Goal: Transaction & Acquisition: Download file/media

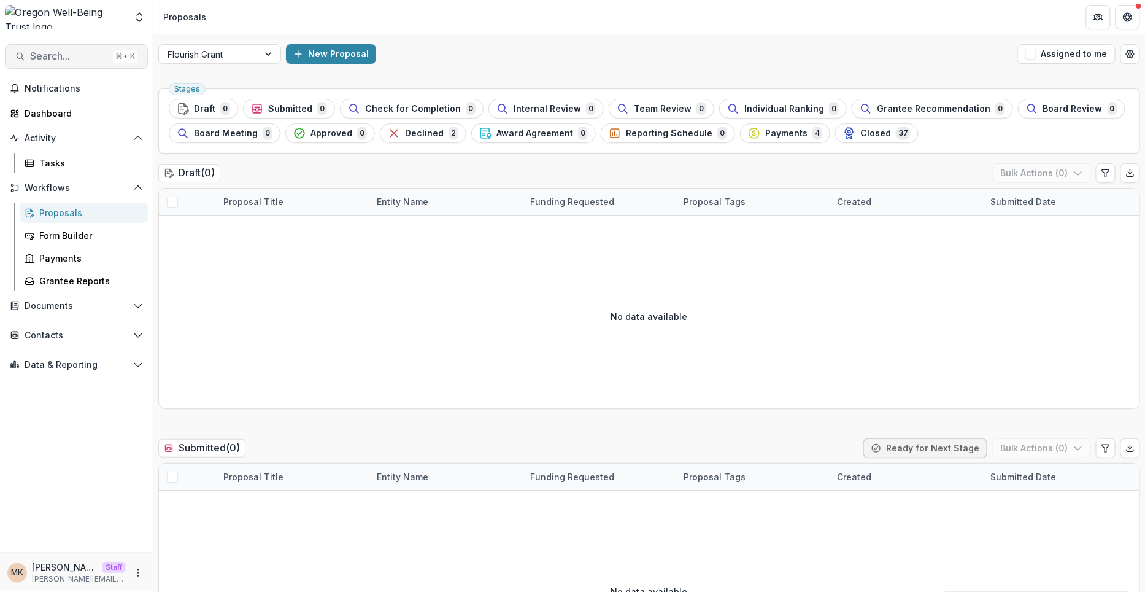
click at [37, 52] on span "Search..." at bounding box center [69, 56] width 78 height 12
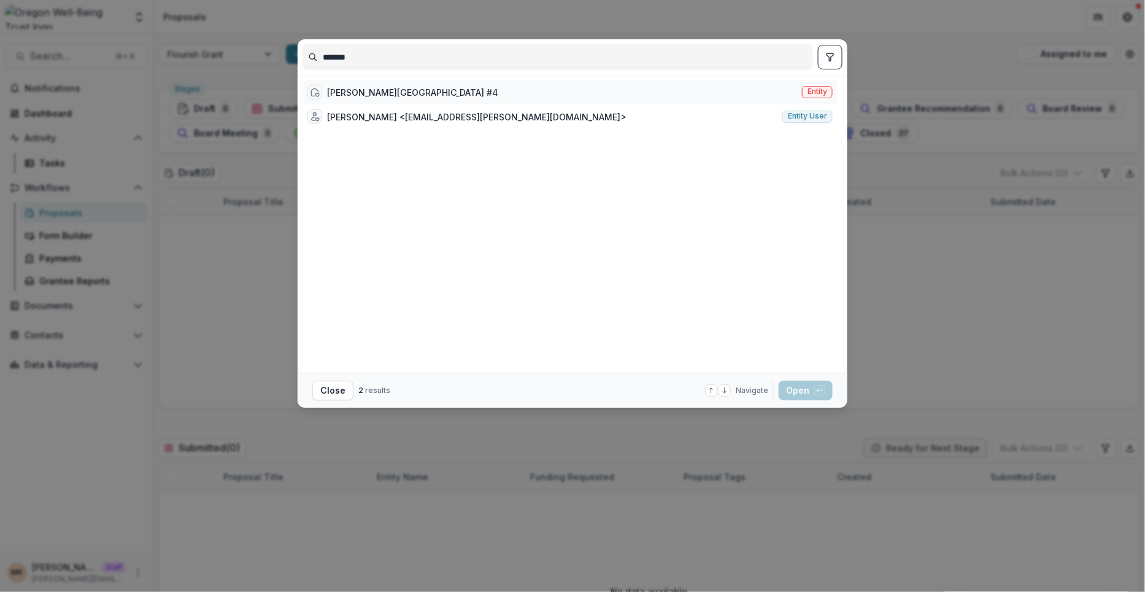
type input "******"
click at [367, 91] on div "Culver School District #4" at bounding box center [412, 92] width 171 height 13
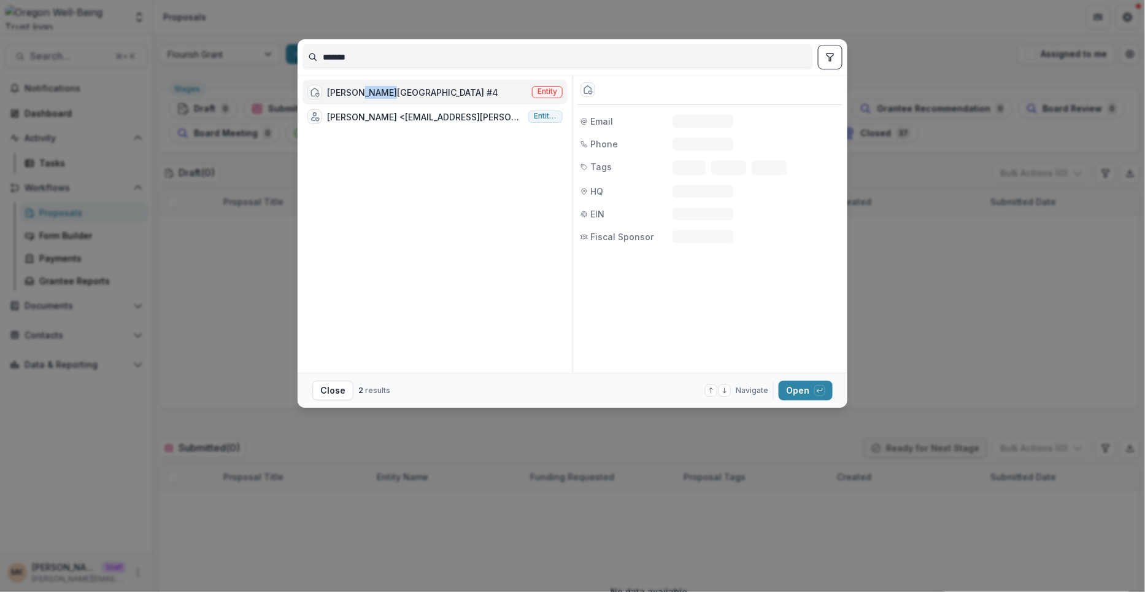
click at [367, 91] on div "Culver School District #4" at bounding box center [412, 92] width 171 height 13
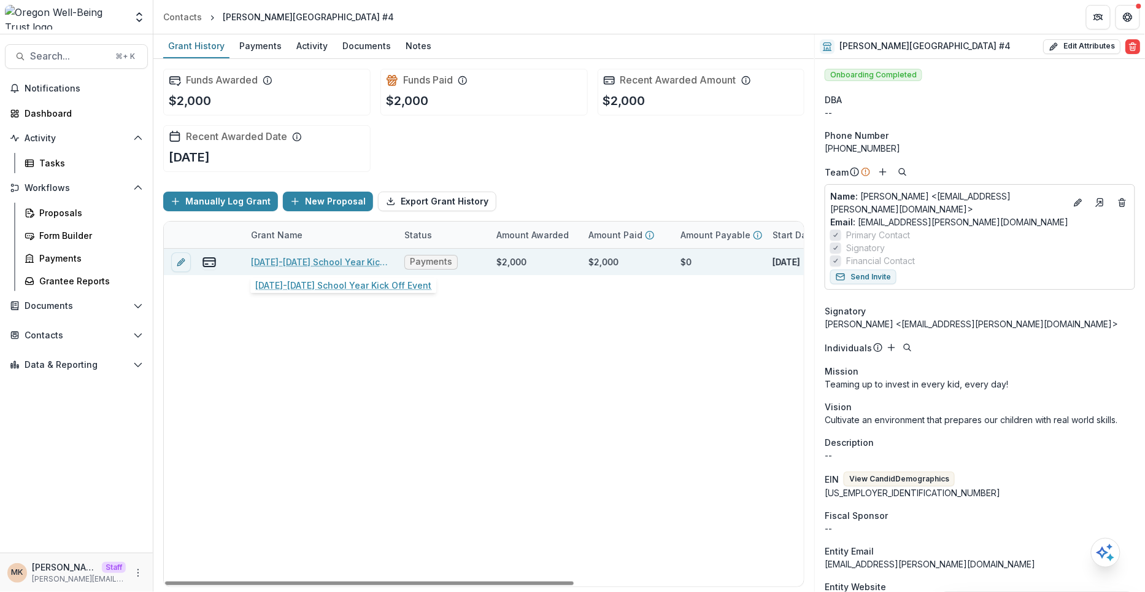
click at [303, 263] on link "2025-2026 School Year Kick Off Event" at bounding box center [320, 261] width 139 height 13
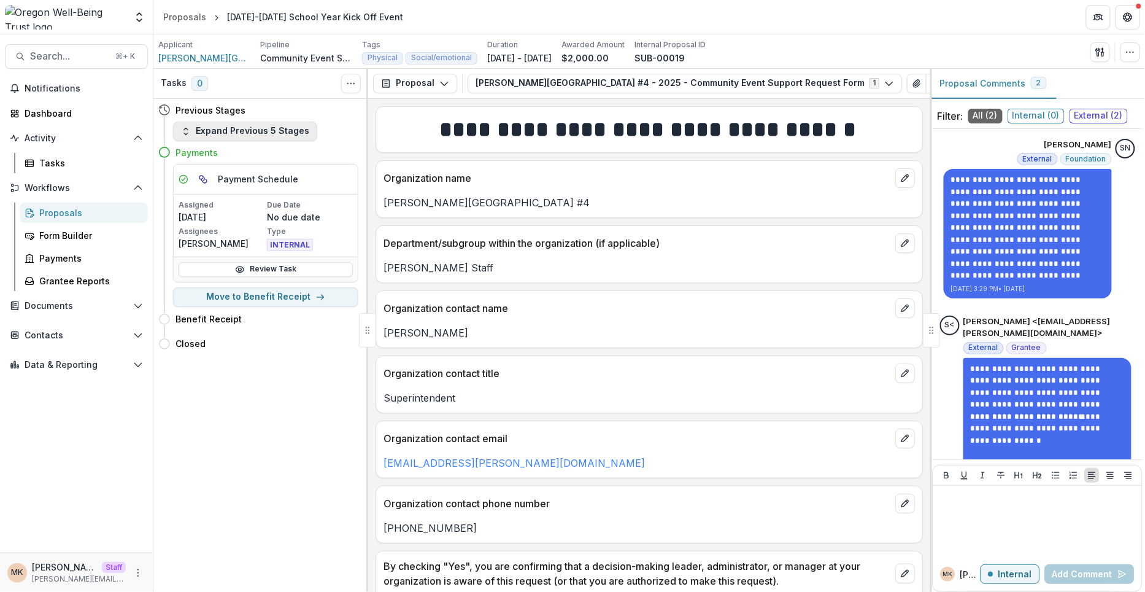
click at [266, 139] on button "Expand Previous 5 Stages" at bounding box center [245, 132] width 144 height 20
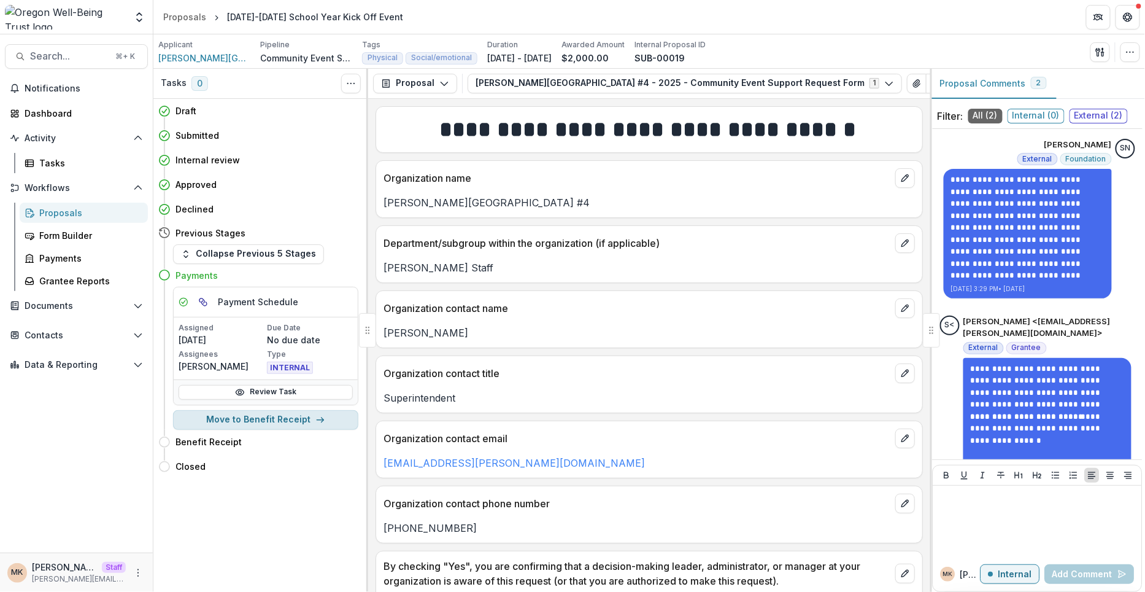
click at [306, 423] on button "Move to Benefit Receipt" at bounding box center [265, 420] width 185 height 20
select select "**********"
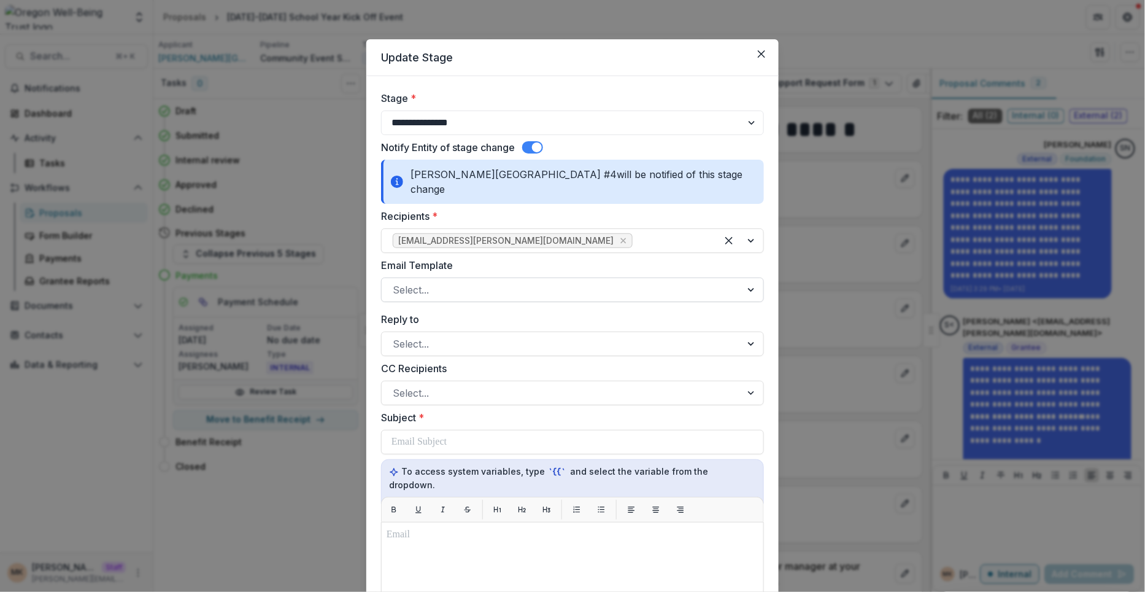
click at [518, 281] on div at bounding box center [562, 289] width 338 height 17
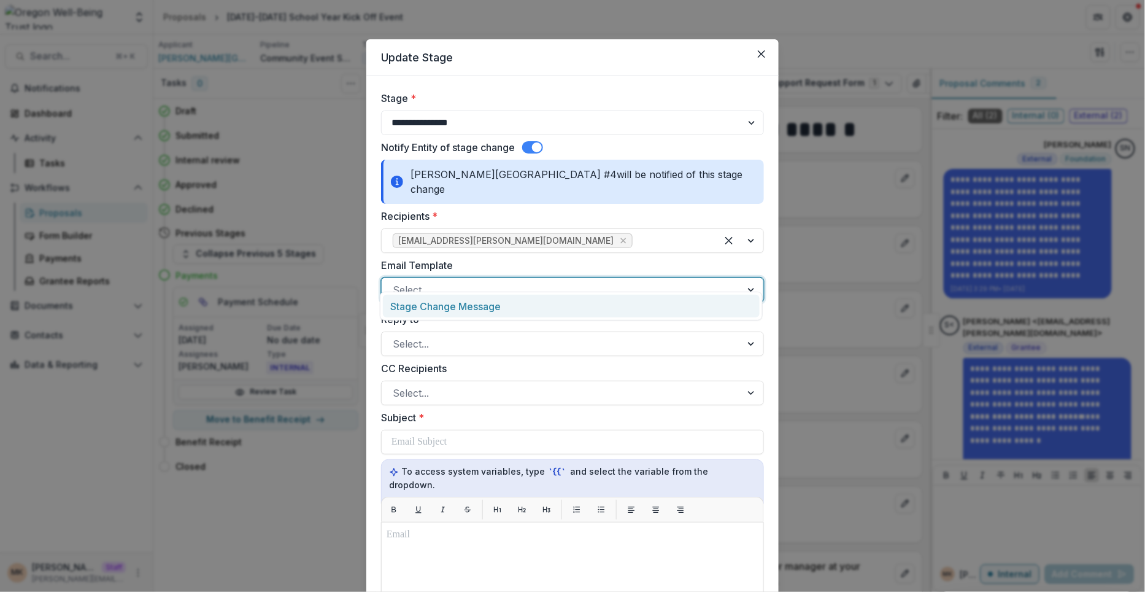
click at [504, 306] on div "Stage Change Message" at bounding box center [571, 306] width 377 height 23
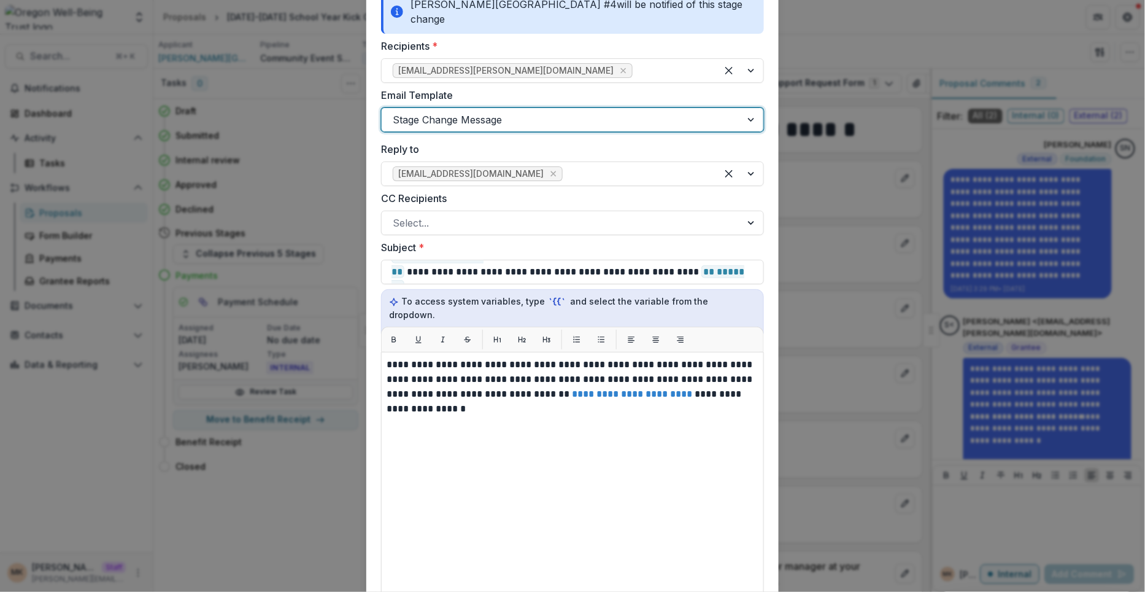
scroll to position [168, 0]
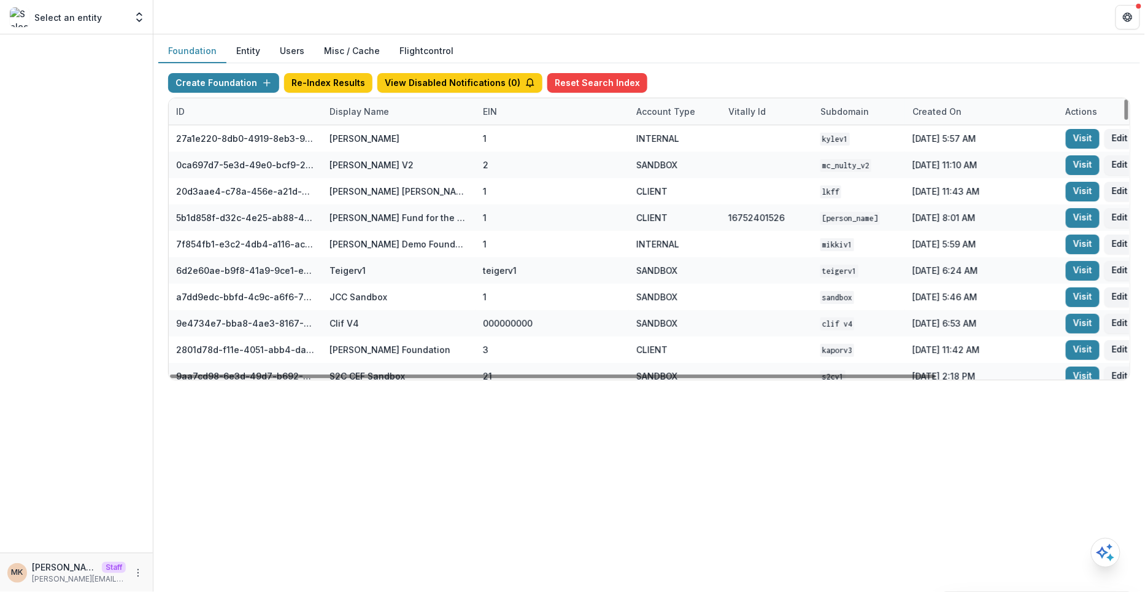
click at [387, 109] on div "Display Name" at bounding box center [359, 111] width 74 height 13
click at [373, 136] on input at bounding box center [397, 138] width 147 height 20
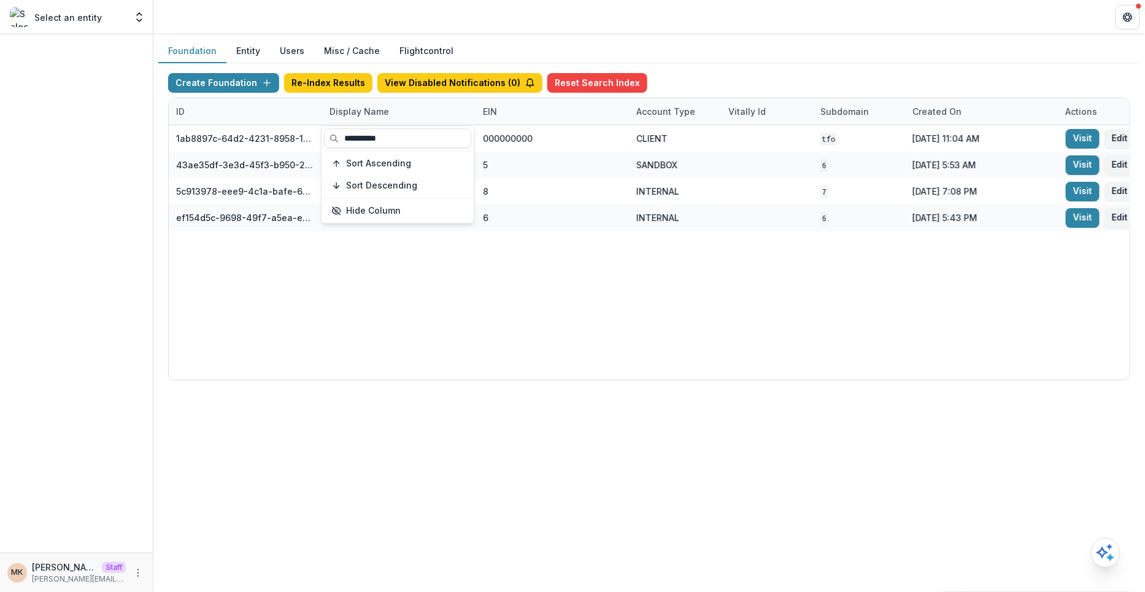
type input "**********"
click at [818, 90] on div "Create Foundation Re-Index Results View Disabled Notifications ( 0 ) Reset Sear…" at bounding box center [649, 85] width 962 height 25
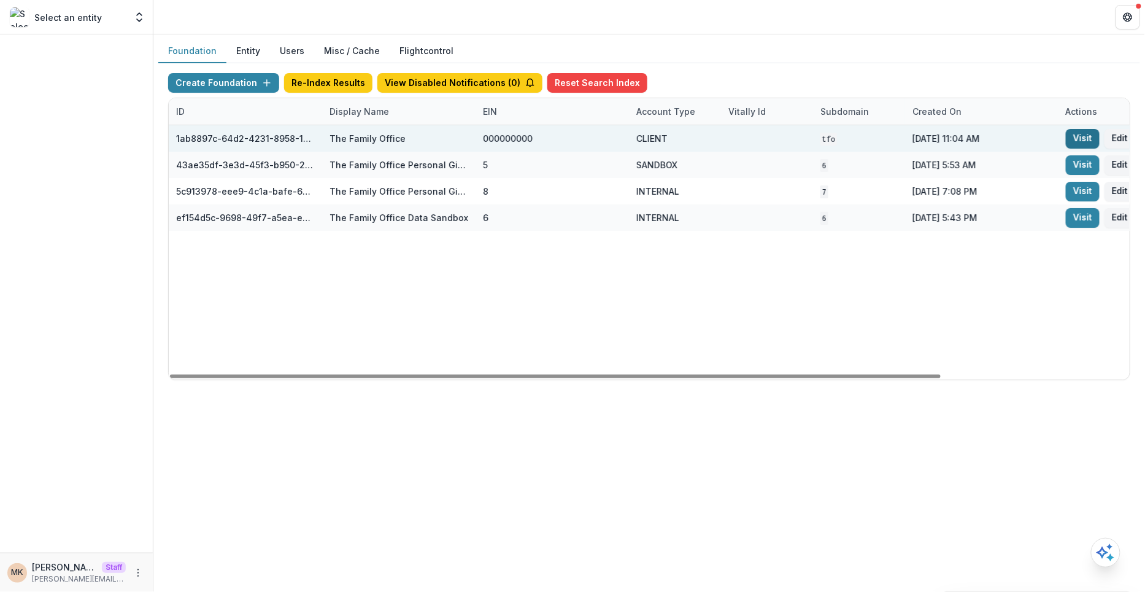
click at [1077, 139] on link "Visit" at bounding box center [1083, 139] width 34 height 20
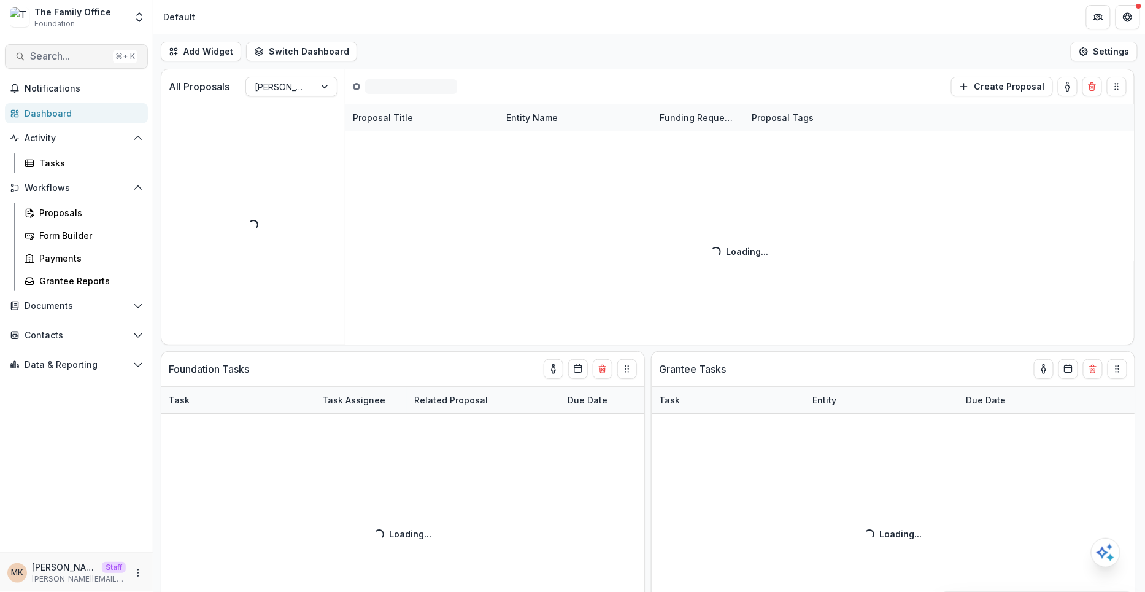
click at [67, 56] on span "Search..." at bounding box center [69, 56] width 78 height 12
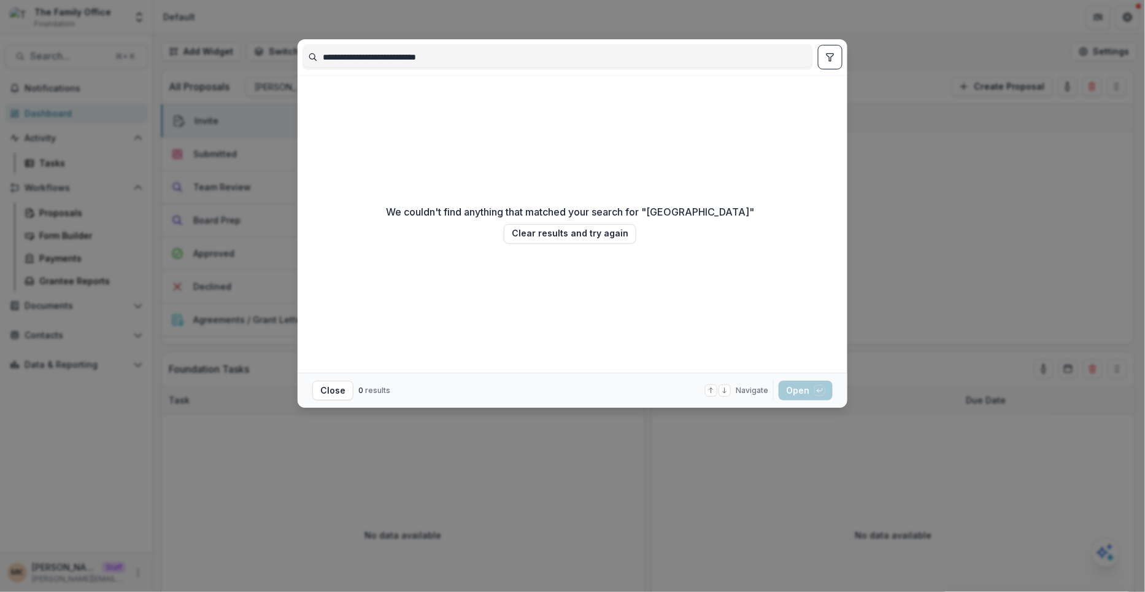
click at [506, 62] on input "**********" at bounding box center [557, 57] width 509 height 20
type input "**********"
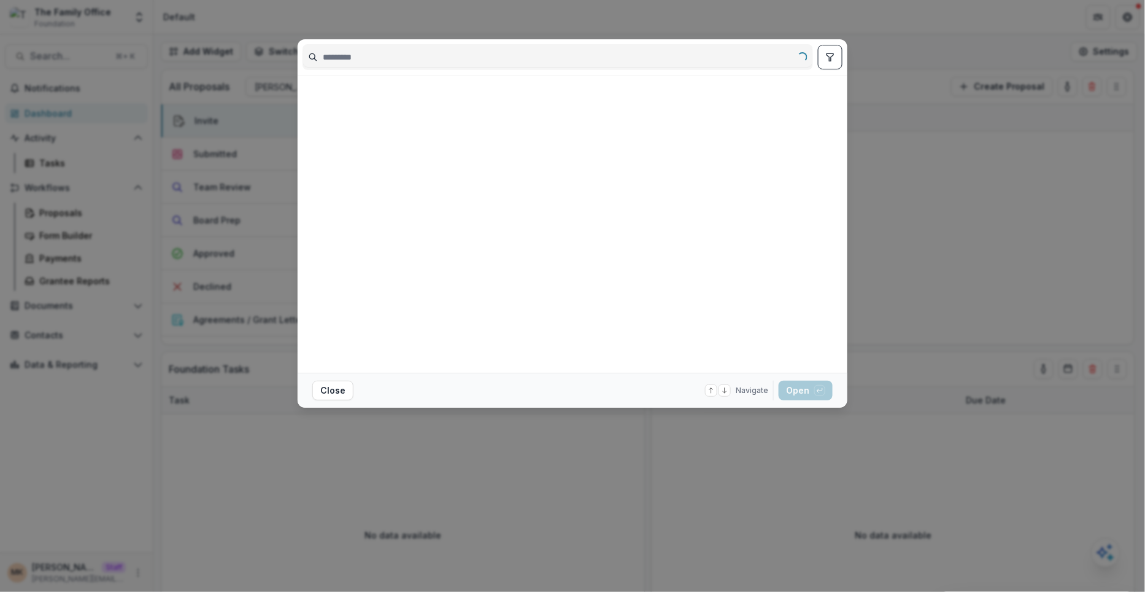
click at [192, 227] on div "Loading... Close Navigate up and down with arrow keys Open with enter key" at bounding box center [572, 296] width 1145 height 592
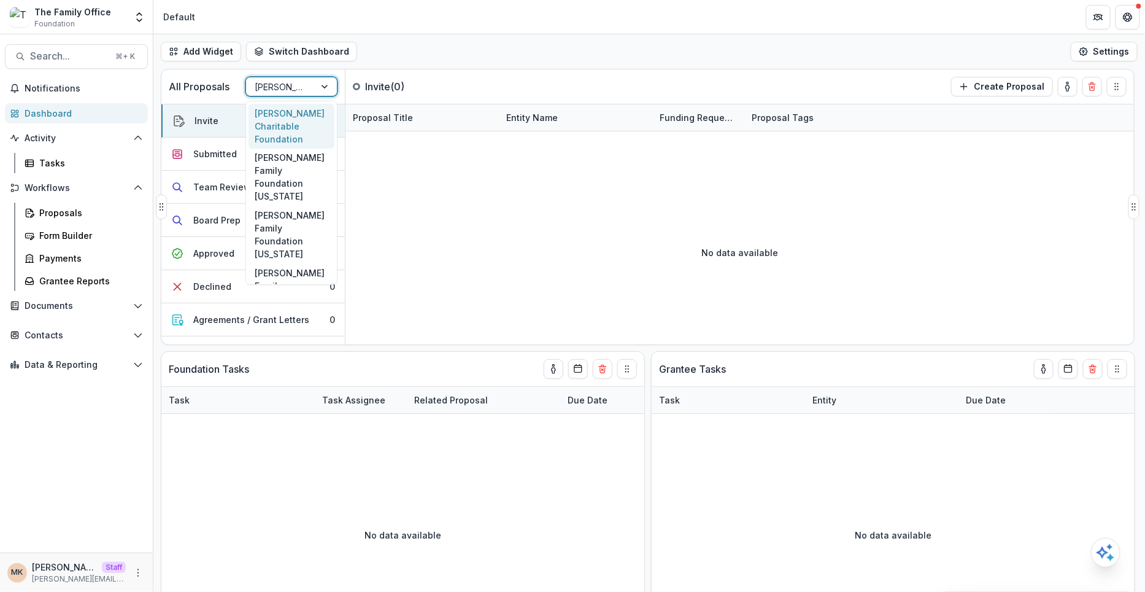
click at [288, 88] on div at bounding box center [281, 86] width 52 height 15
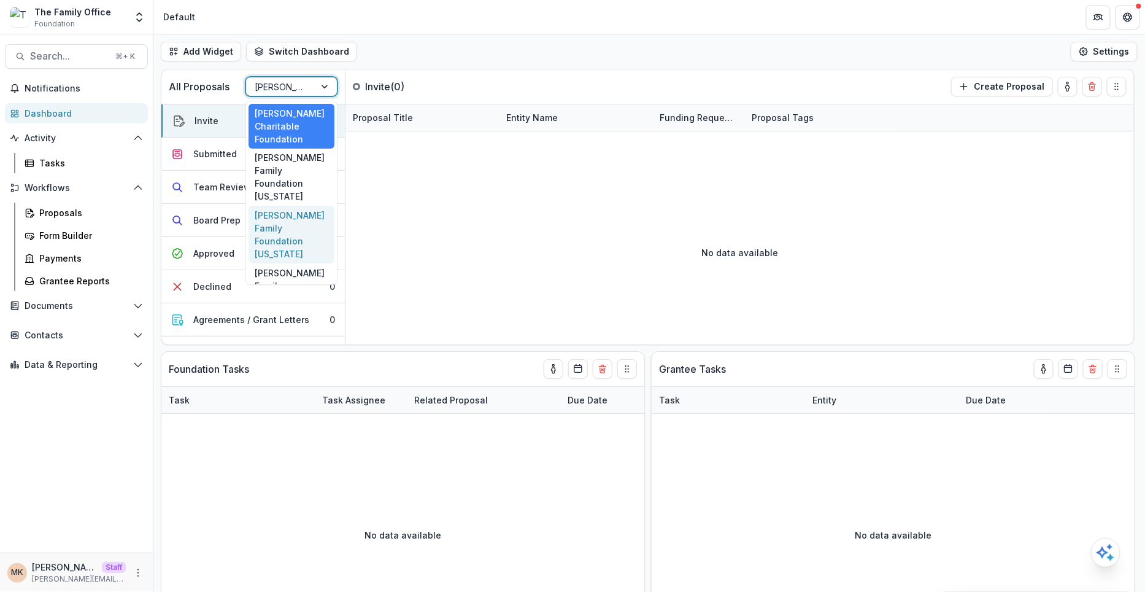
click at [298, 226] on div "Dugas Family Foundation Texas" at bounding box center [292, 235] width 86 height 58
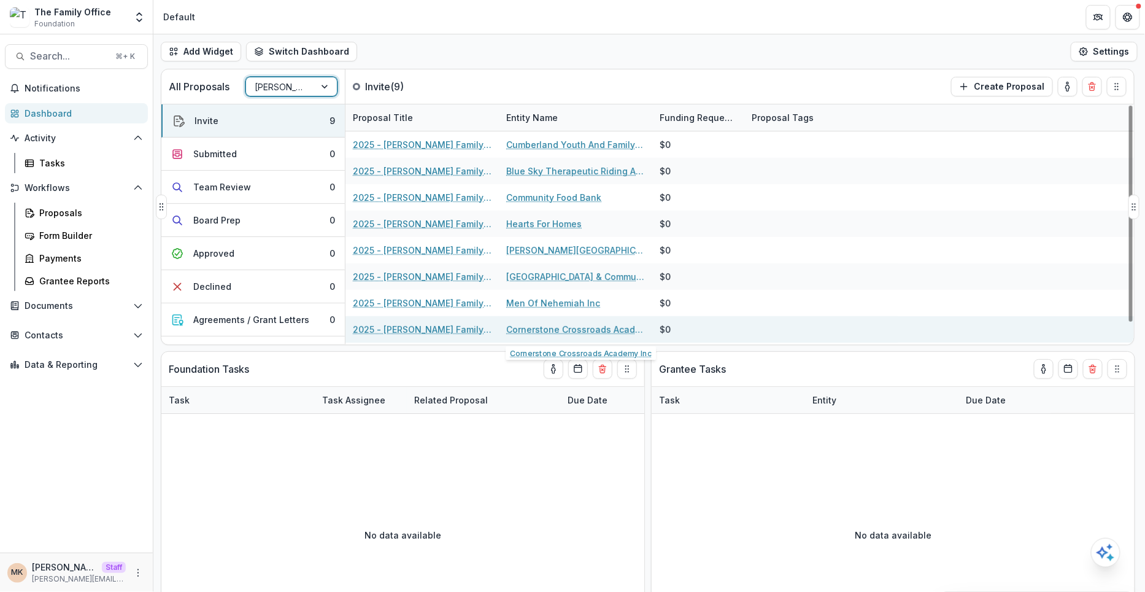
click at [558, 332] on link "Cornerstone Crossroads Academy Inc" at bounding box center [575, 329] width 139 height 13
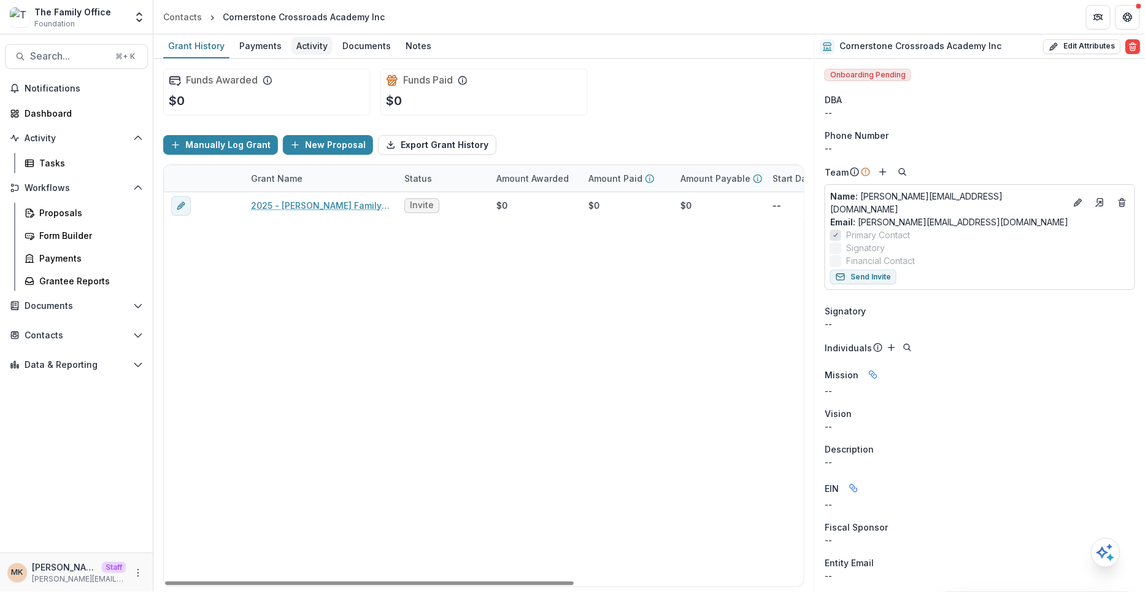
click at [309, 42] on div "Activity" at bounding box center [312, 46] width 41 height 18
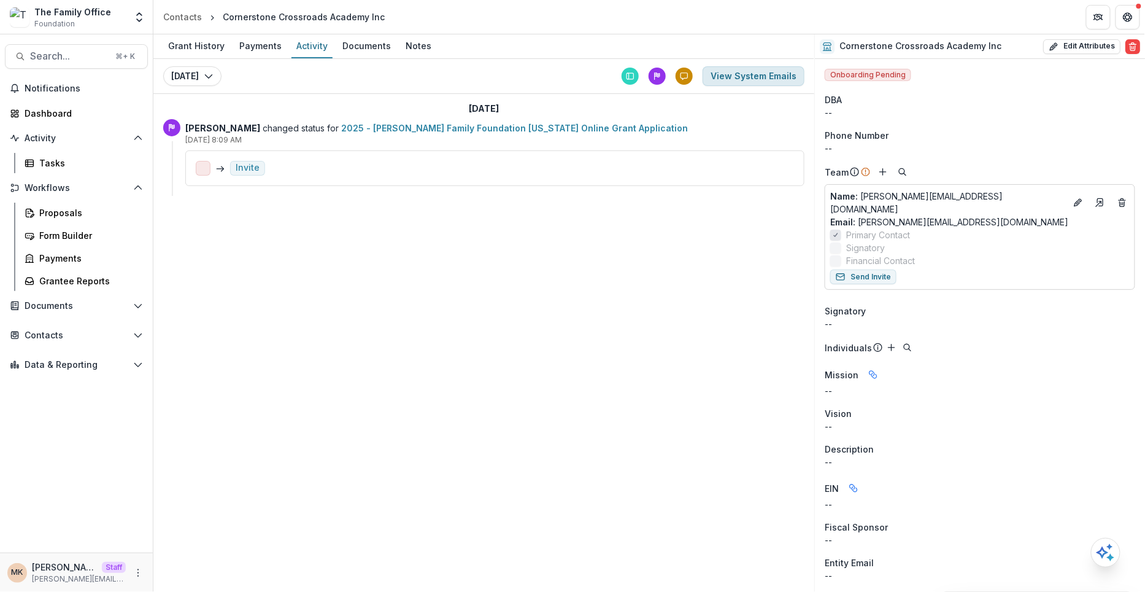
click at [760, 80] on button "View System Emails" at bounding box center [754, 76] width 102 height 20
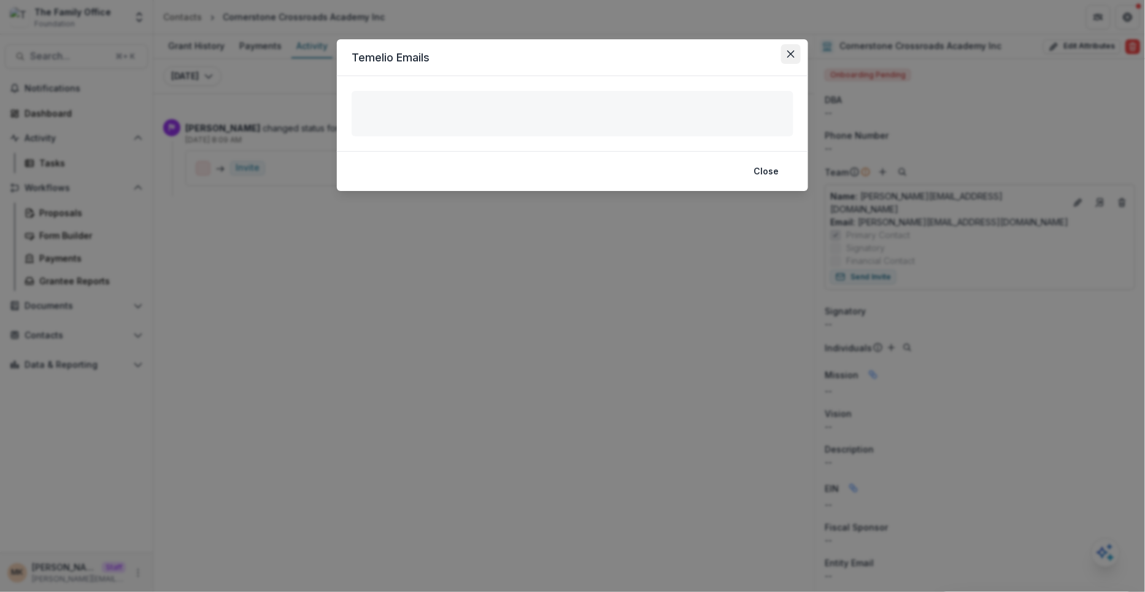
click at [792, 54] on icon "Close" at bounding box center [790, 53] width 7 height 7
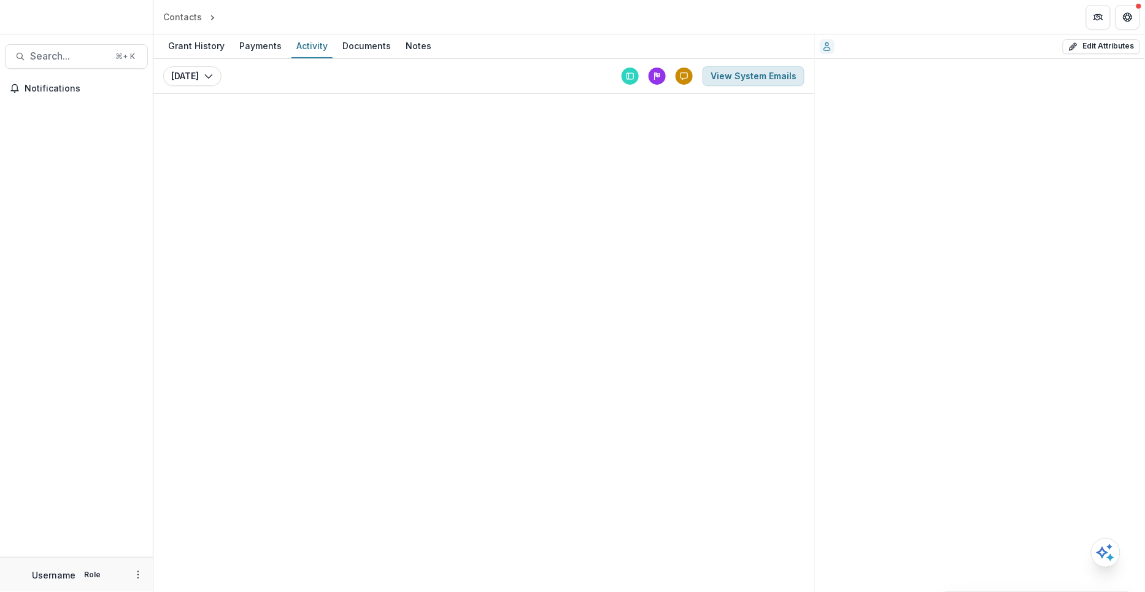
click at [753, 79] on button "View System Emails" at bounding box center [754, 76] width 102 height 20
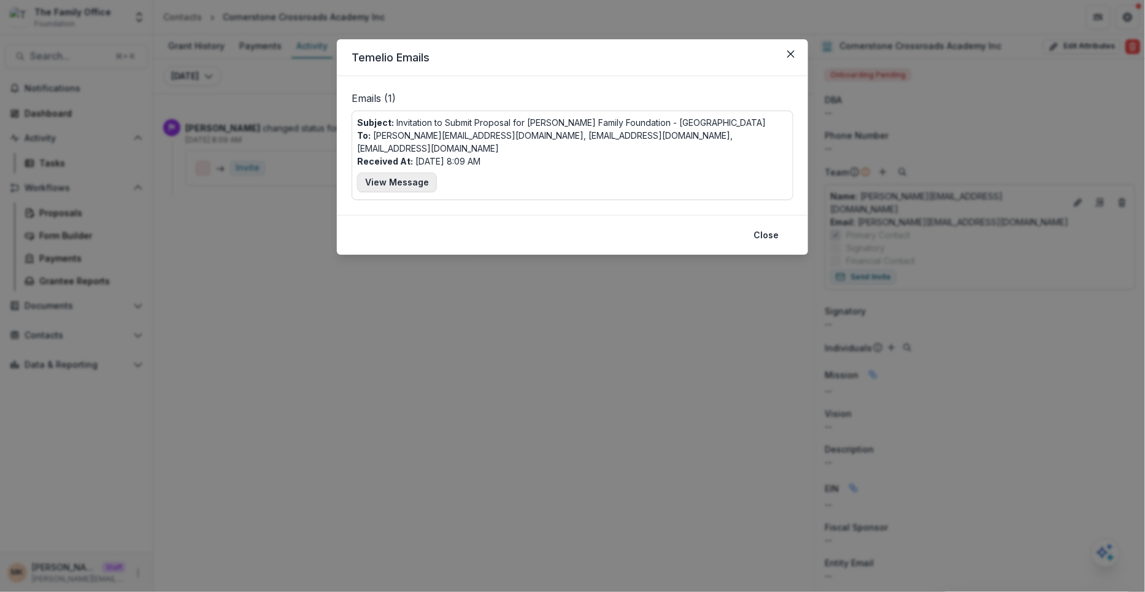
click at [385, 172] on button "View Message" at bounding box center [397, 182] width 80 height 20
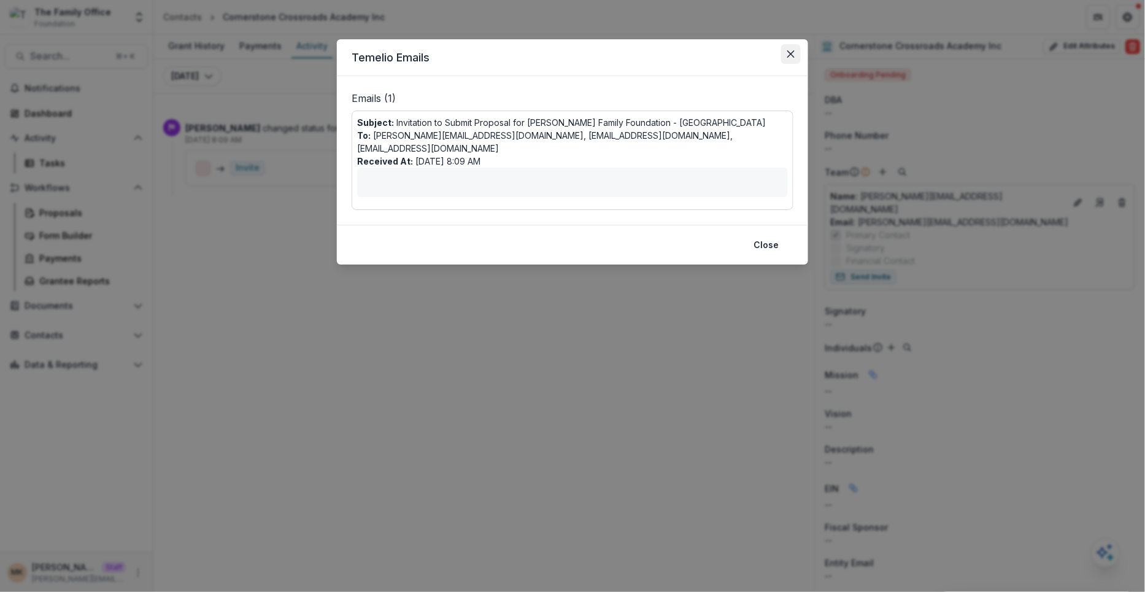
click at [789, 46] on button "Close" at bounding box center [791, 54] width 20 height 20
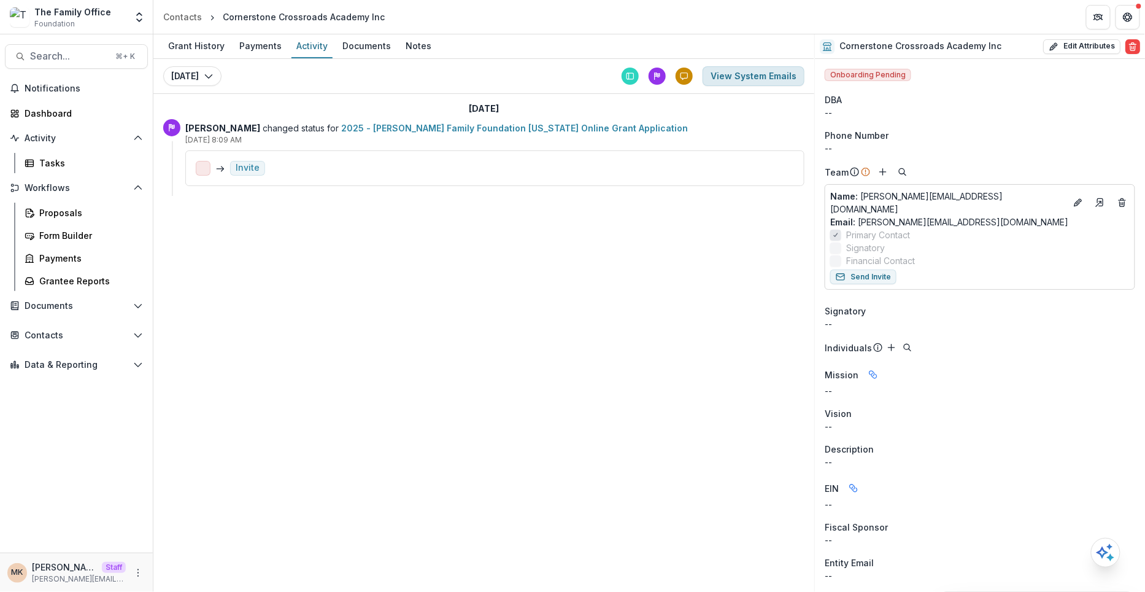
click at [780, 69] on button "View System Emails" at bounding box center [754, 76] width 102 height 20
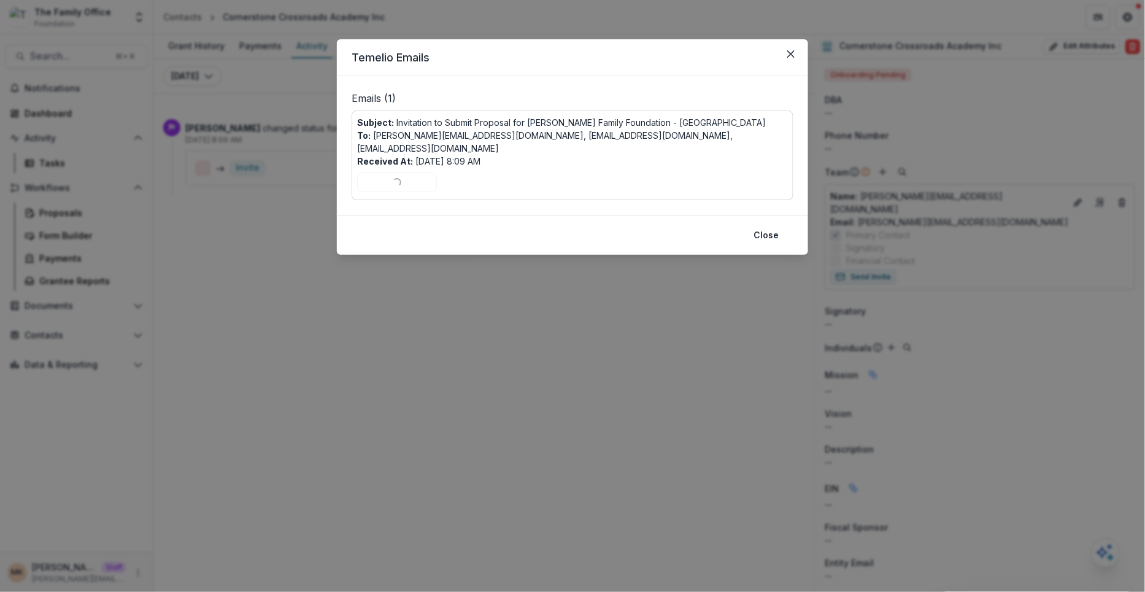
click at [616, 83] on div "Emails ( 1 ) Subject: Invitation to Submit Proposal for [PERSON_NAME] Family Fo…" at bounding box center [572, 145] width 471 height 139
click at [785, 61] on button "Close" at bounding box center [791, 54] width 20 height 20
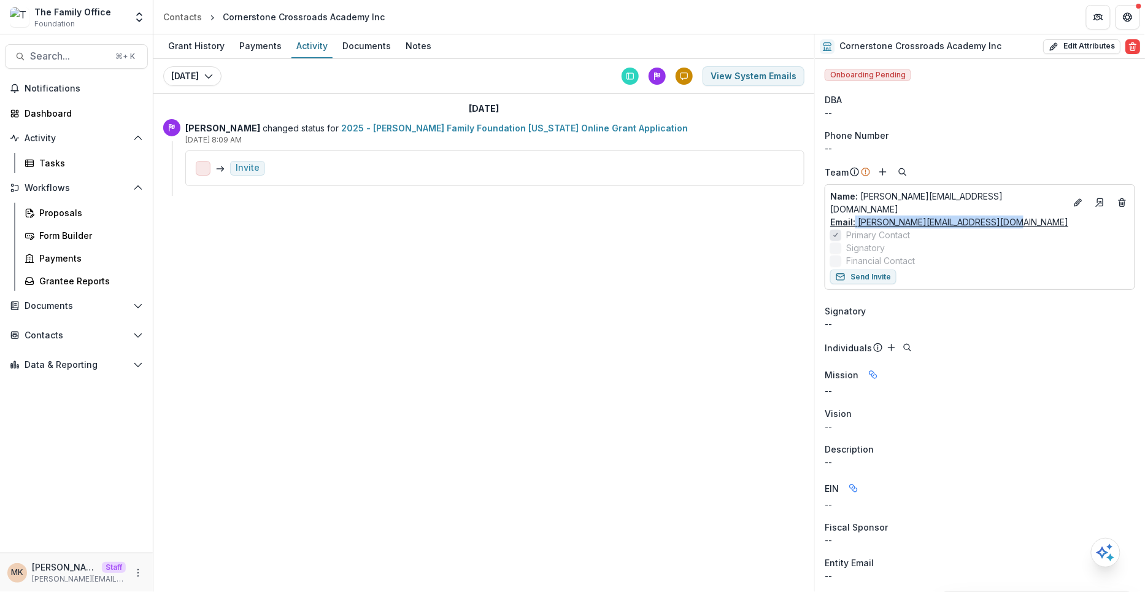
drag, startPoint x: 1001, startPoint y: 217, endPoint x: 856, endPoint y: 220, distance: 144.9
click at [856, 220] on div "Email: [PERSON_NAME][EMAIL_ADDRESS][DOMAIN_NAME]" at bounding box center [979, 221] width 299 height 13
copy link "[PERSON_NAME][EMAIL_ADDRESS][DOMAIN_NAME]"
click at [361, 50] on div "Documents" at bounding box center [367, 46] width 58 height 18
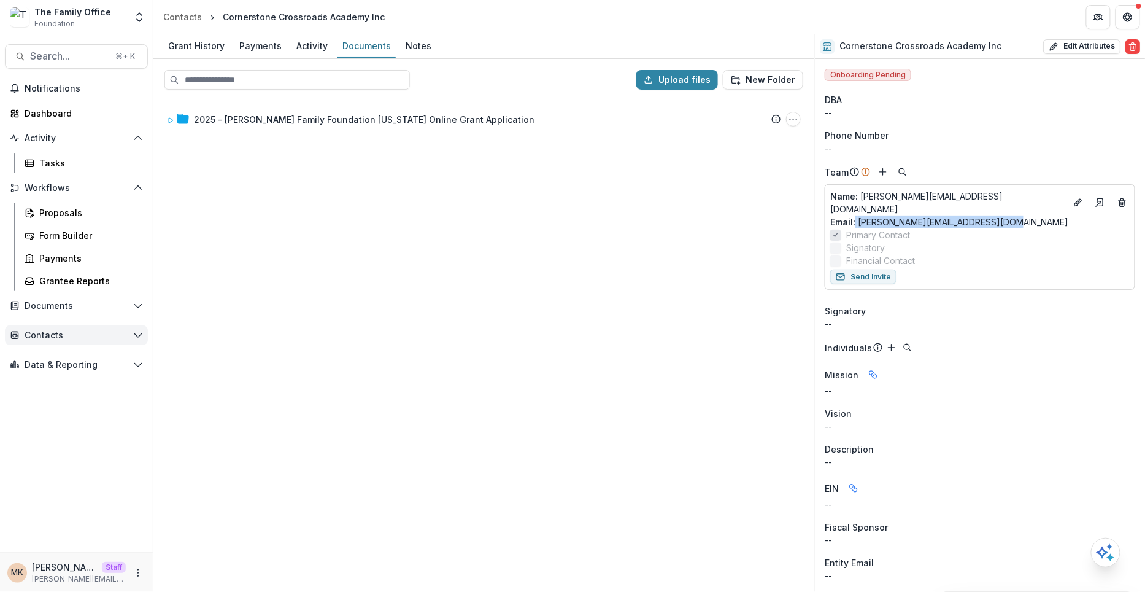
click at [46, 335] on span "Contacts" at bounding box center [77, 335] width 104 height 10
click at [46, 360] on div "Grantees" at bounding box center [88, 359] width 99 height 13
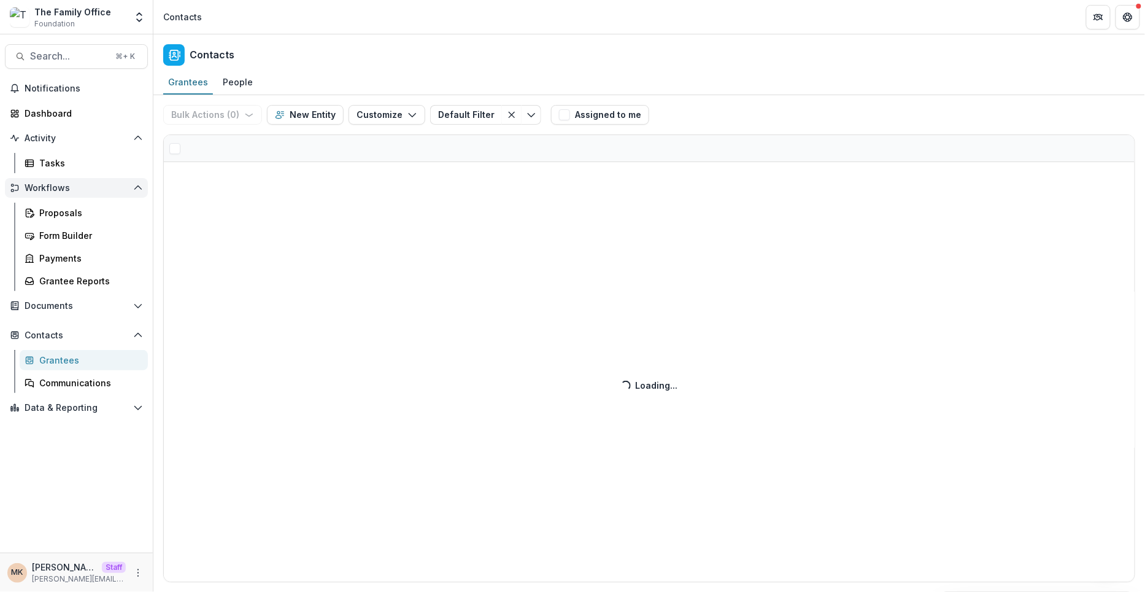
click at [48, 180] on button "Workflows" at bounding box center [76, 188] width 143 height 20
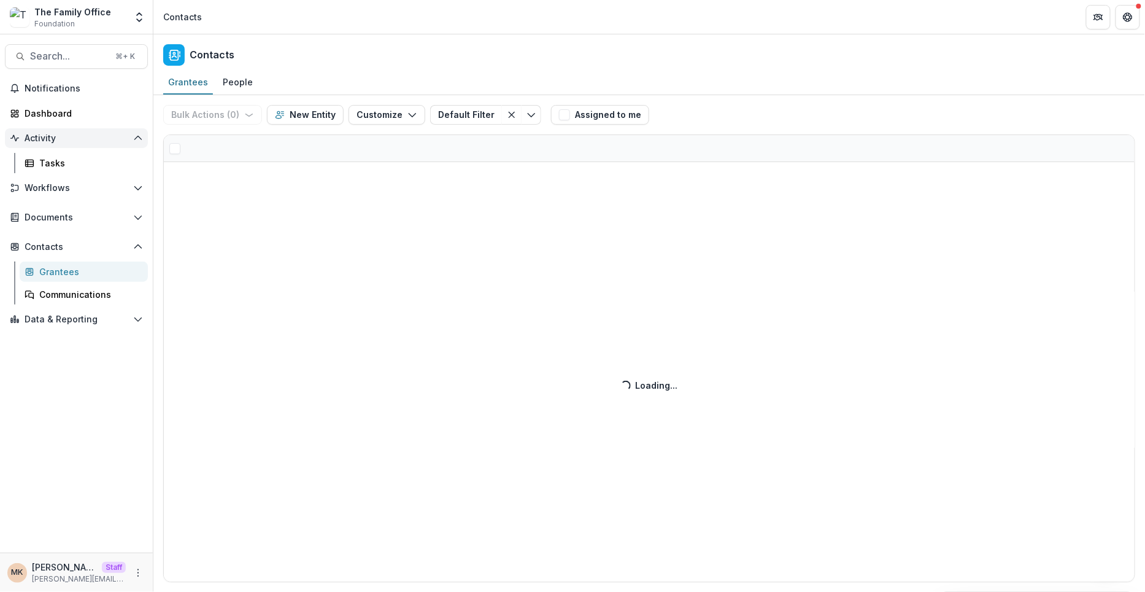
click at [55, 134] on span "Activity" at bounding box center [77, 138] width 104 height 10
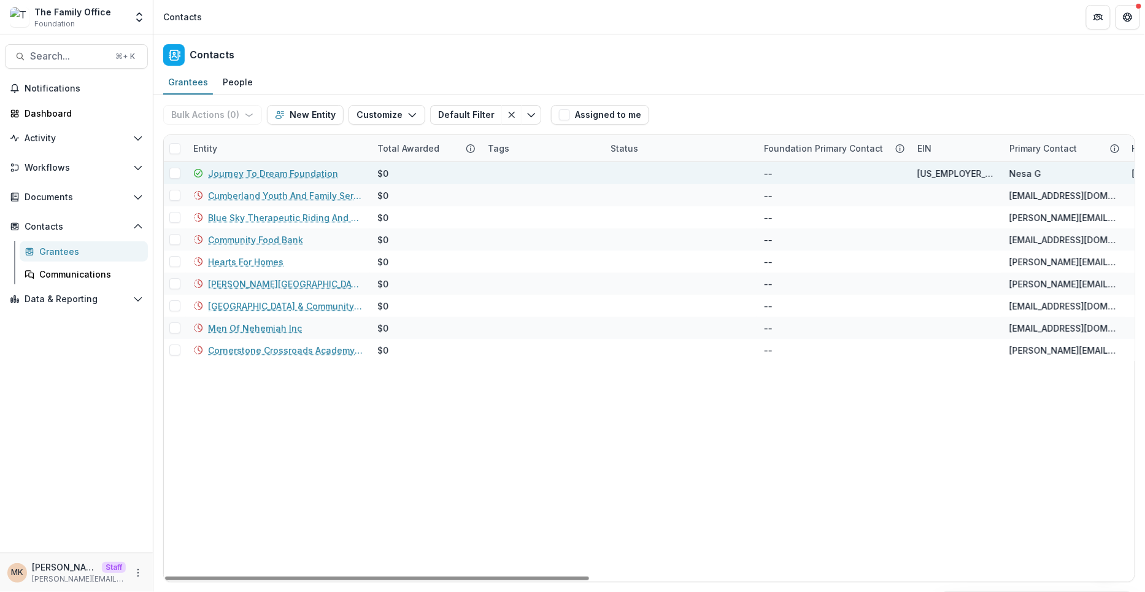
click at [297, 174] on link "Journey To Dream Foundation" at bounding box center [273, 173] width 130 height 13
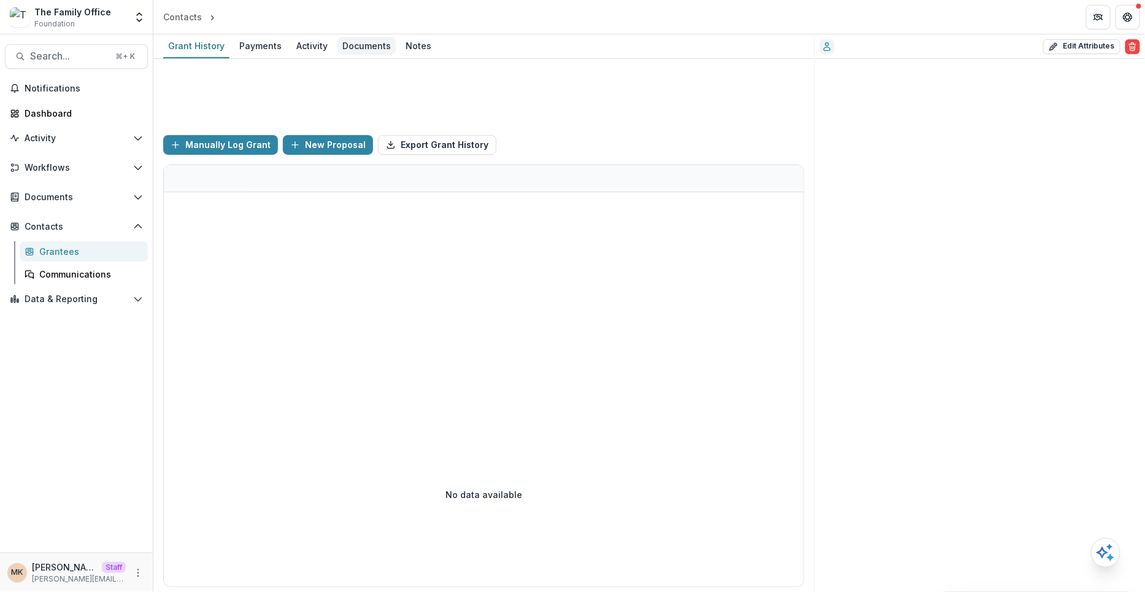
click at [352, 42] on div "Documents" at bounding box center [367, 46] width 58 height 18
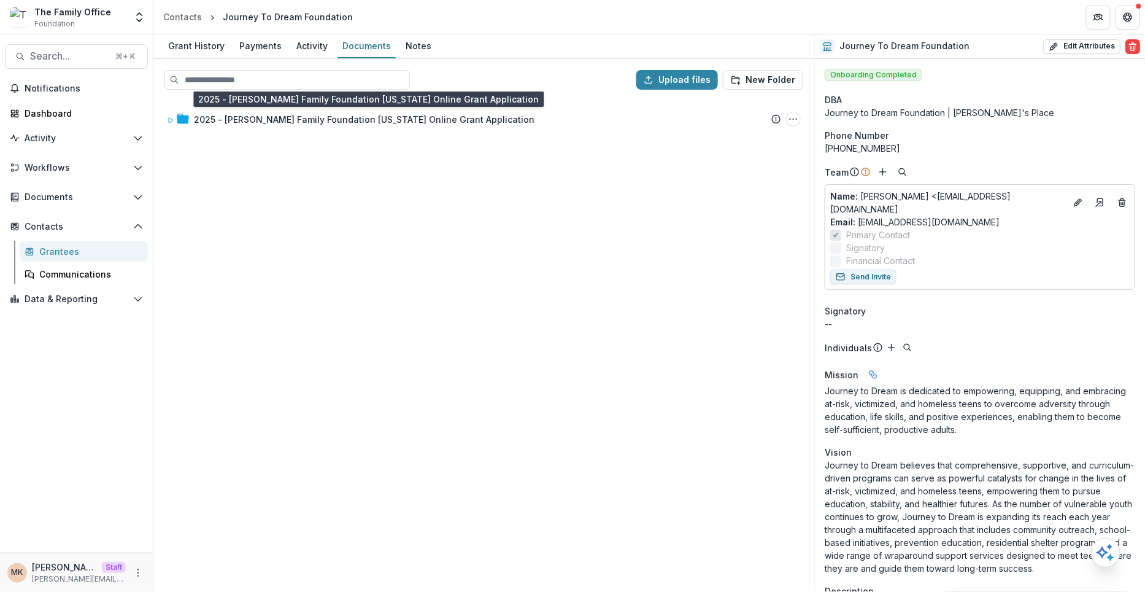
click at [334, 123] on div "2025 - [PERSON_NAME] Family Foundation [US_STATE] Online Grant Application" at bounding box center [364, 119] width 341 height 13
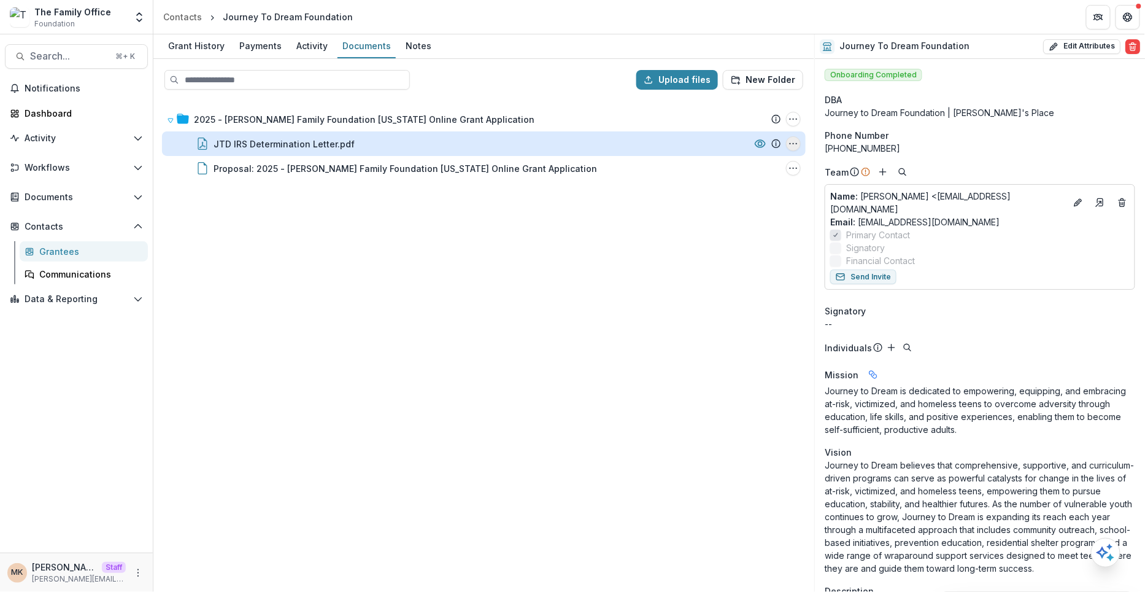
click at [793, 144] on icon "JTD IRS Determination Letter.pdf Options" at bounding box center [794, 144] width 10 height 10
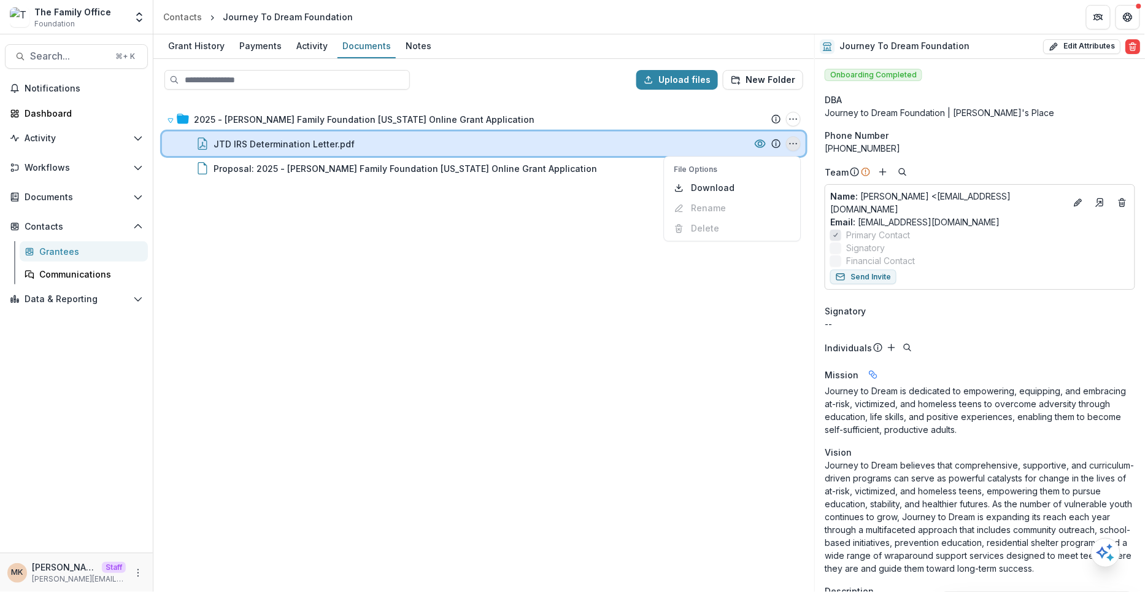
click at [641, 141] on div "JTD IRS Determination Letter.pdf" at bounding box center [482, 143] width 536 height 13
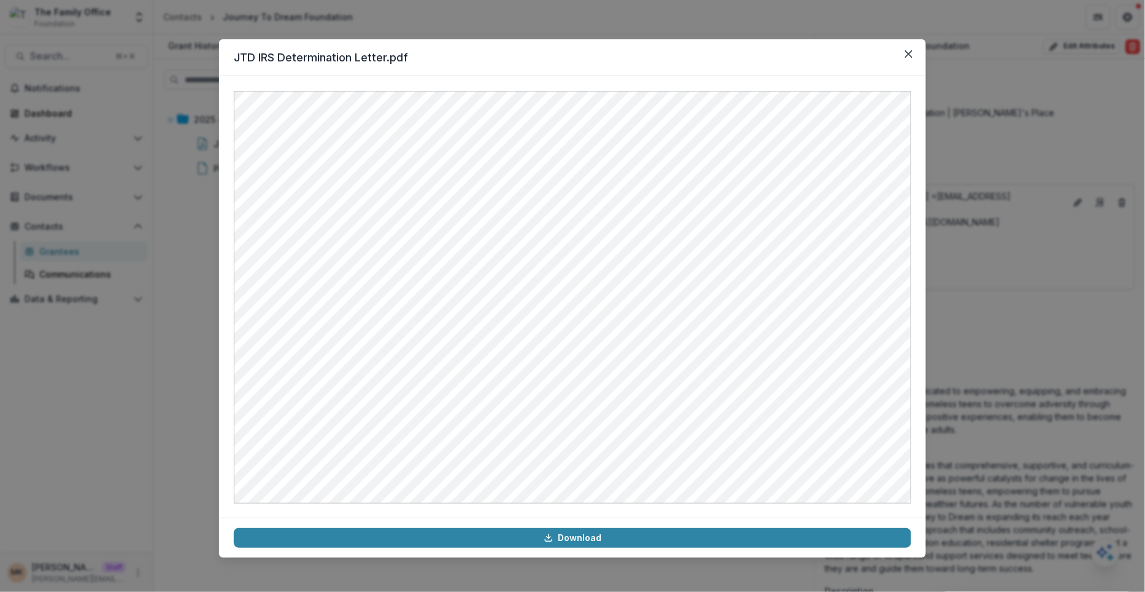
click at [429, 22] on div "JTD IRS Determination Letter.pdf Download" at bounding box center [572, 296] width 1145 height 592
